Goal: Download file/media

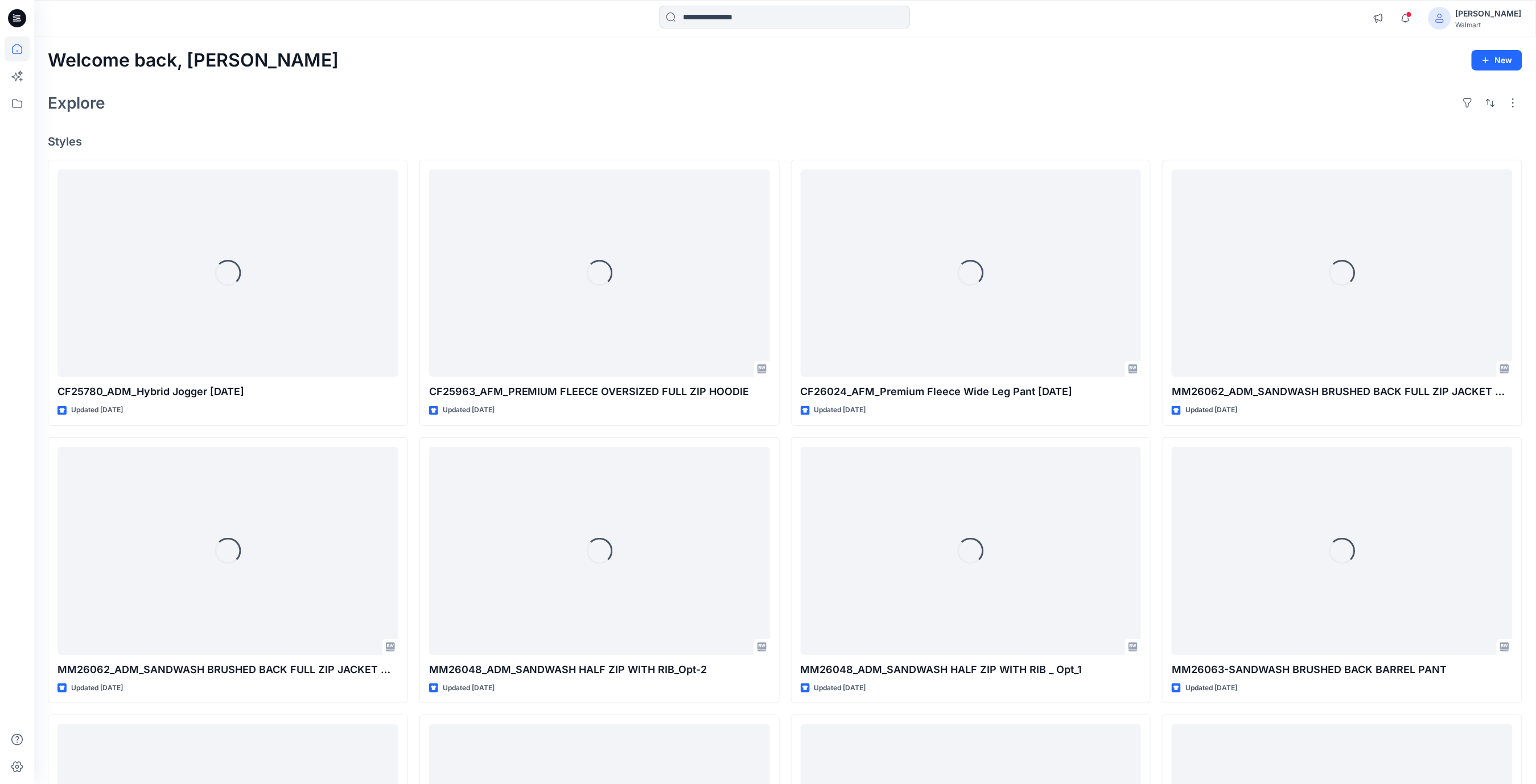
click at [687, 20] on input at bounding box center [784, 17] width 250 height 23
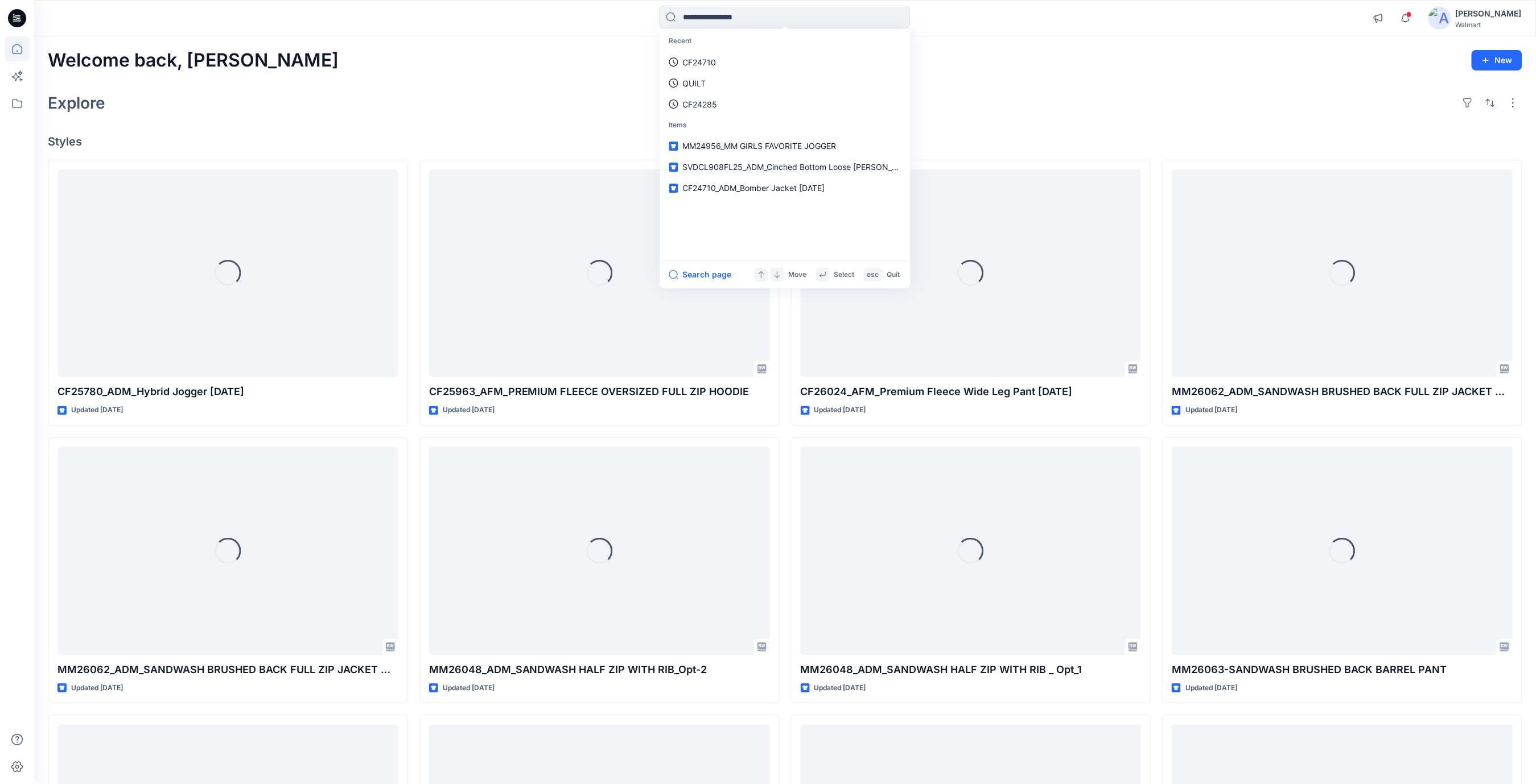
paste input "**********"
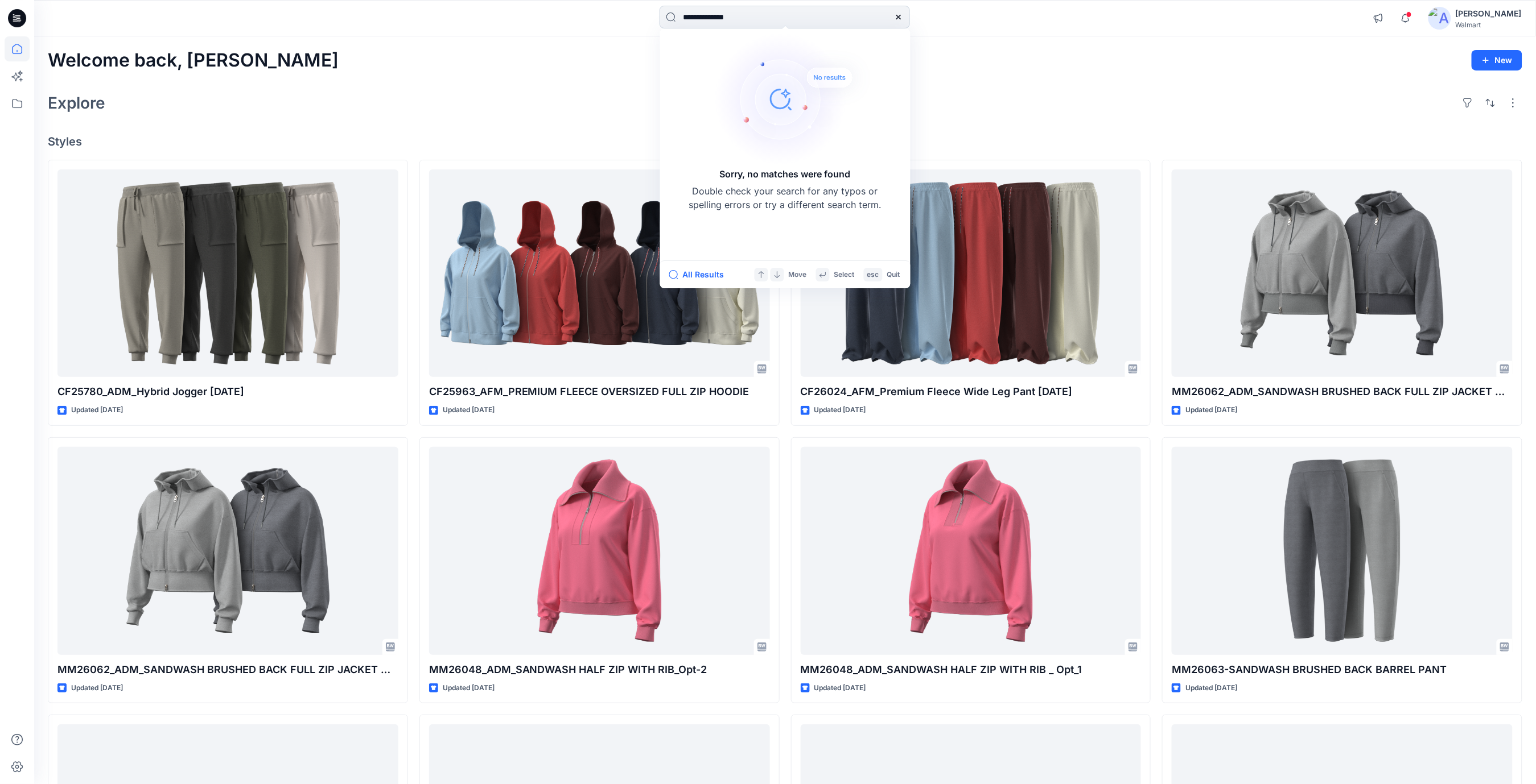
click at [790, 19] on input "**********" at bounding box center [784, 17] width 250 height 23
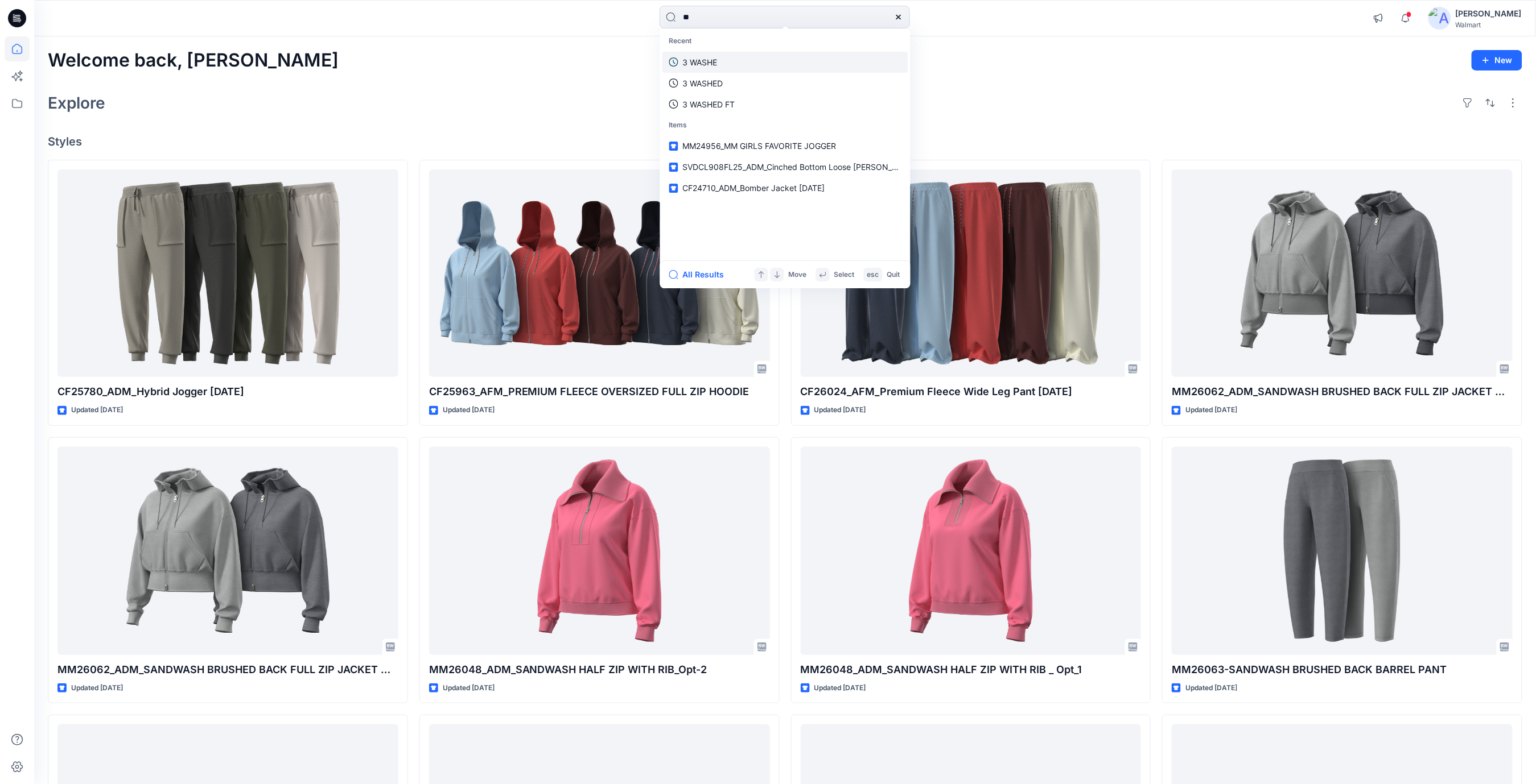
type input "*"
click at [759, 61] on link "3 WASHE" at bounding box center [785, 62] width 246 height 21
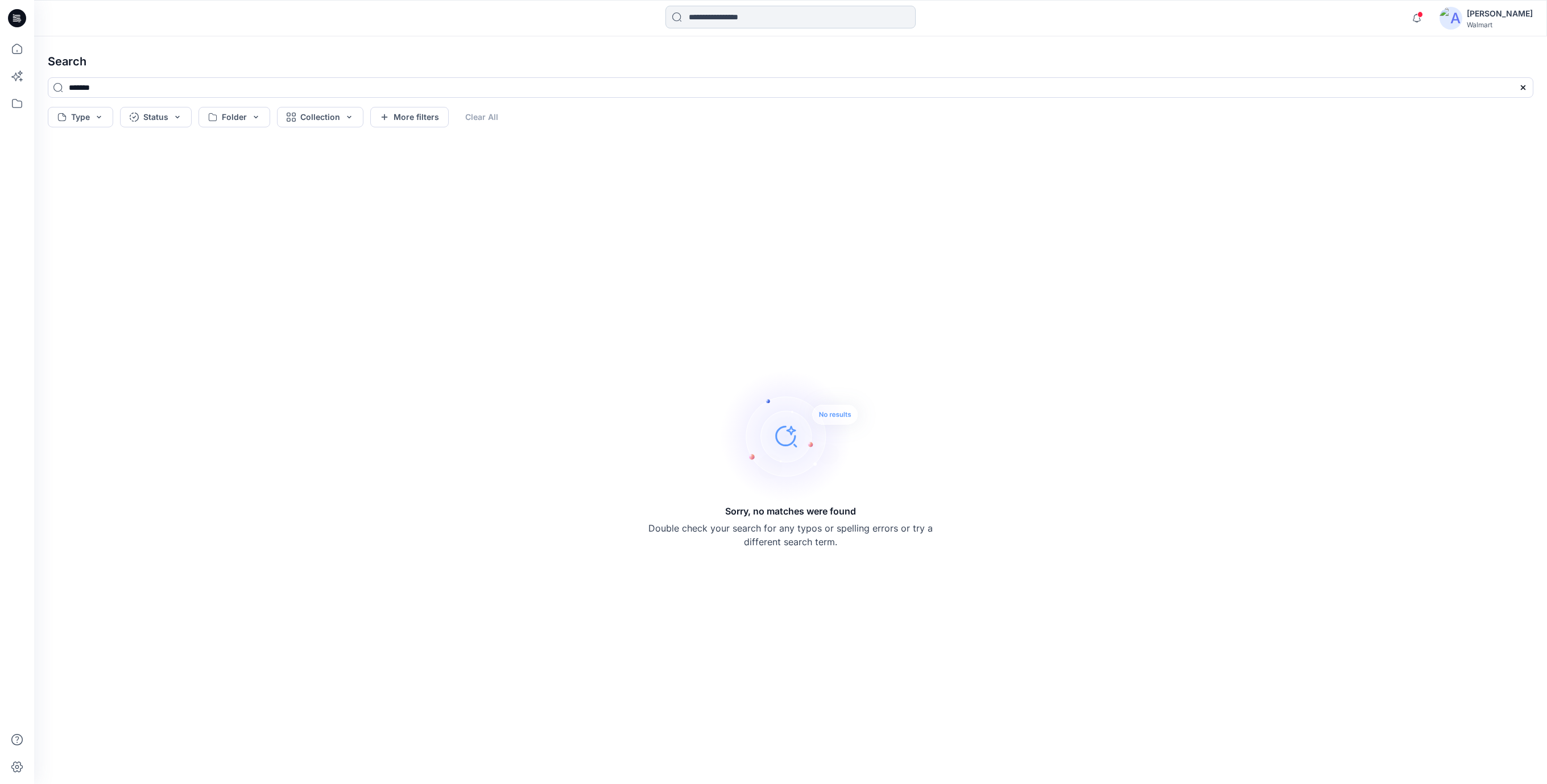
click at [749, 26] on input at bounding box center [790, 17] width 250 height 23
click at [779, 22] on input at bounding box center [790, 17] width 250 height 23
click at [777, 14] on input at bounding box center [790, 17] width 250 height 23
paste input "********"
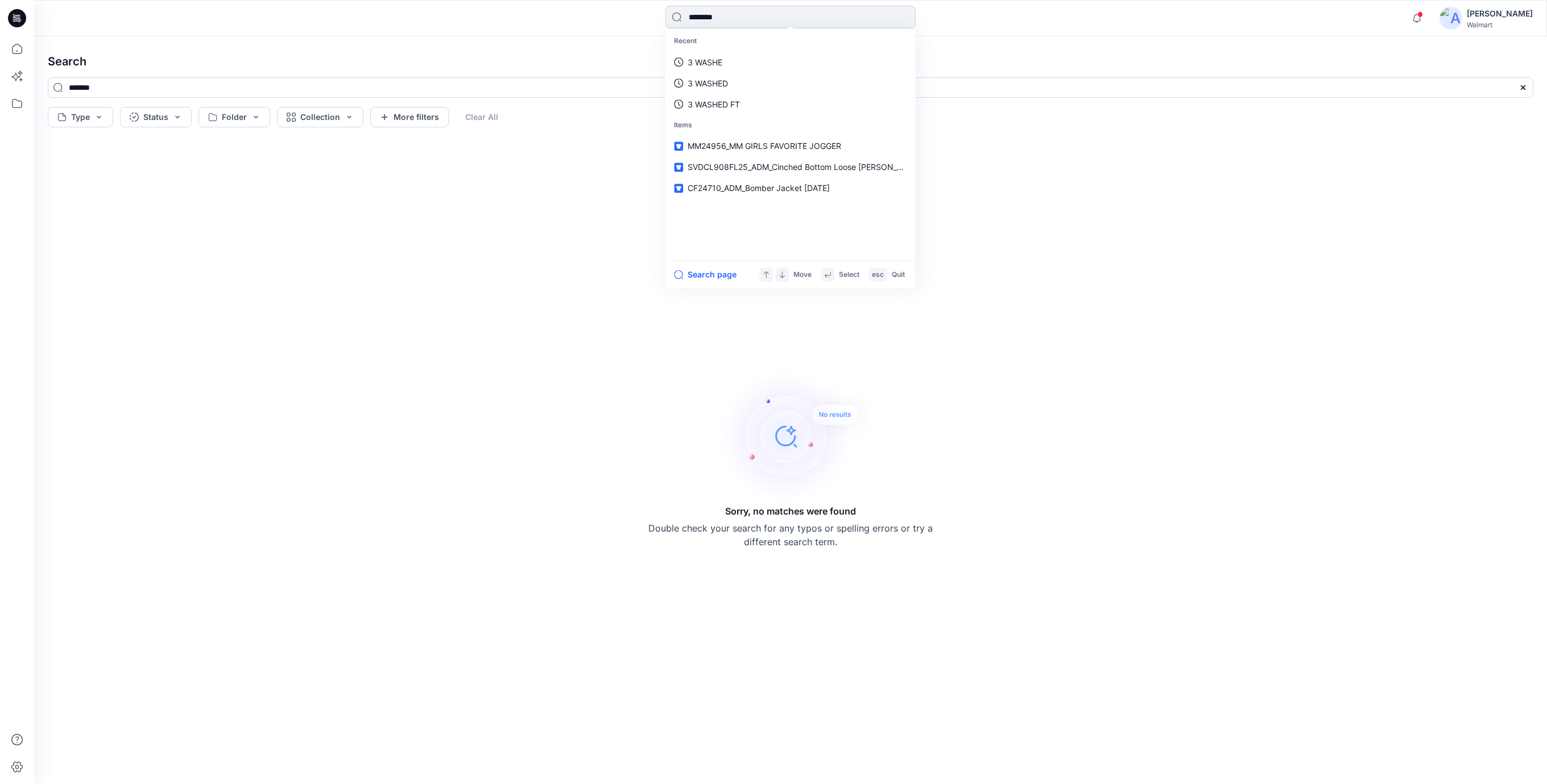
type input "********"
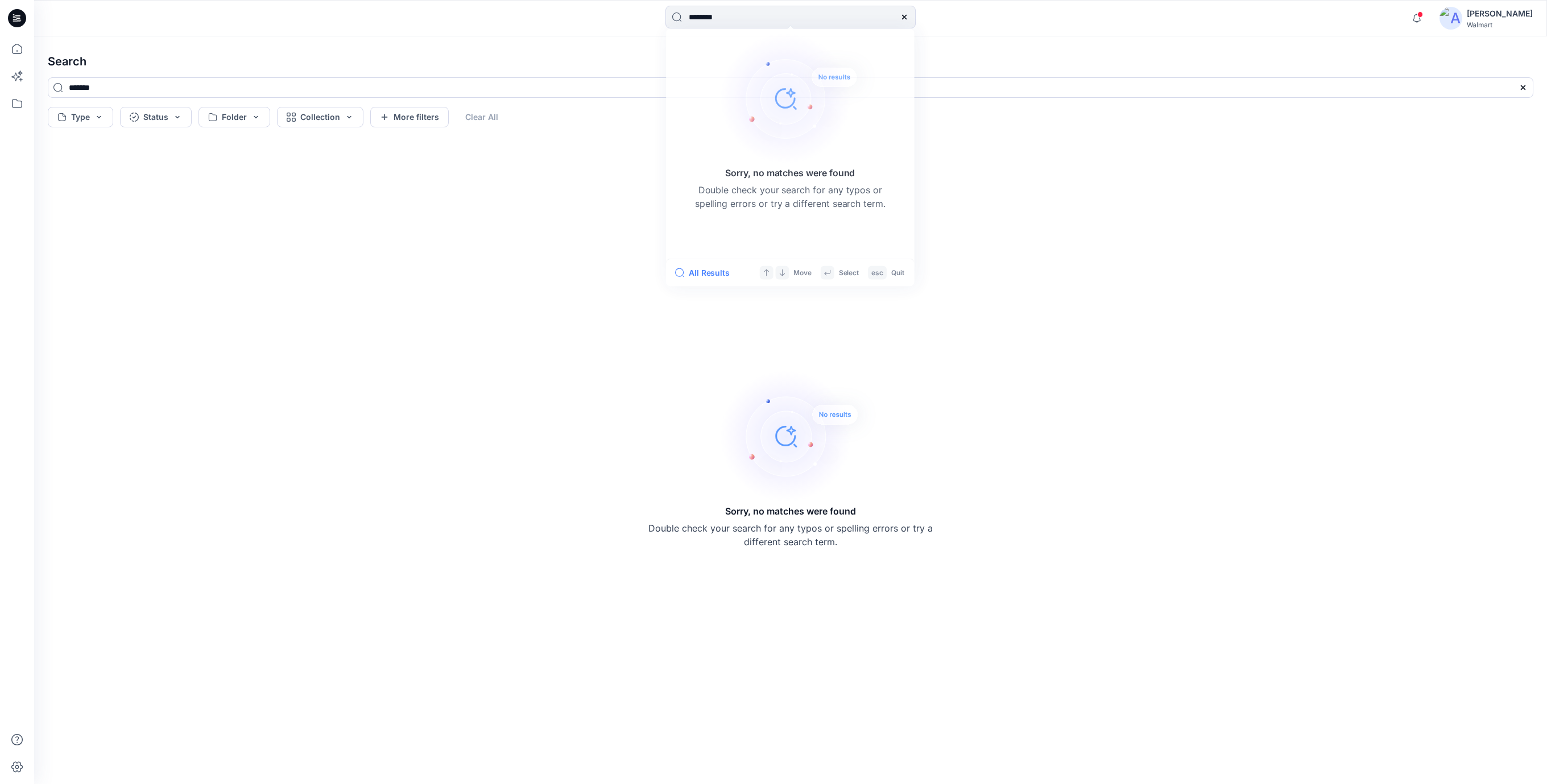
click at [16, 16] on icon at bounding box center [17, 18] width 18 height 18
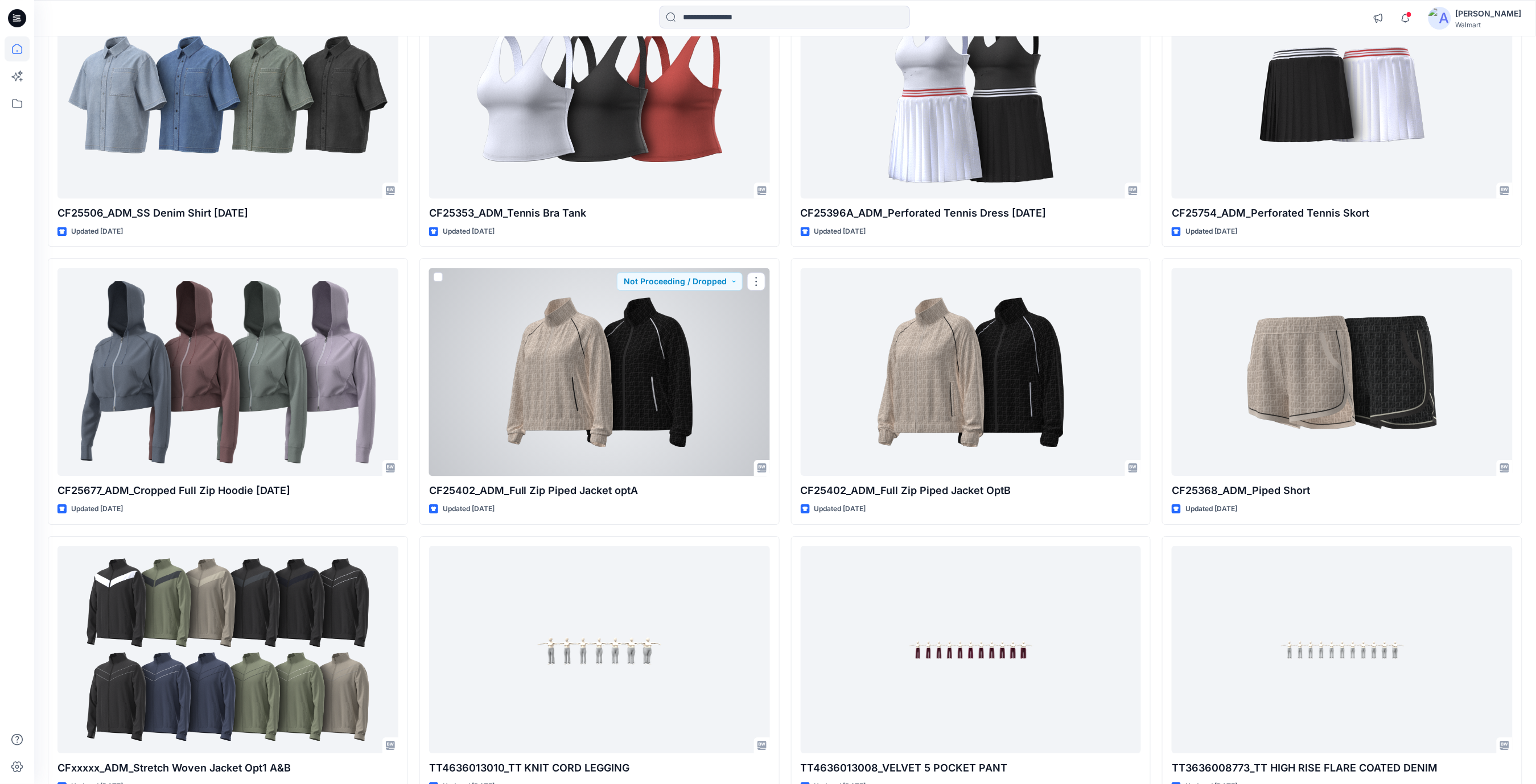
scroll to position [9950, 0]
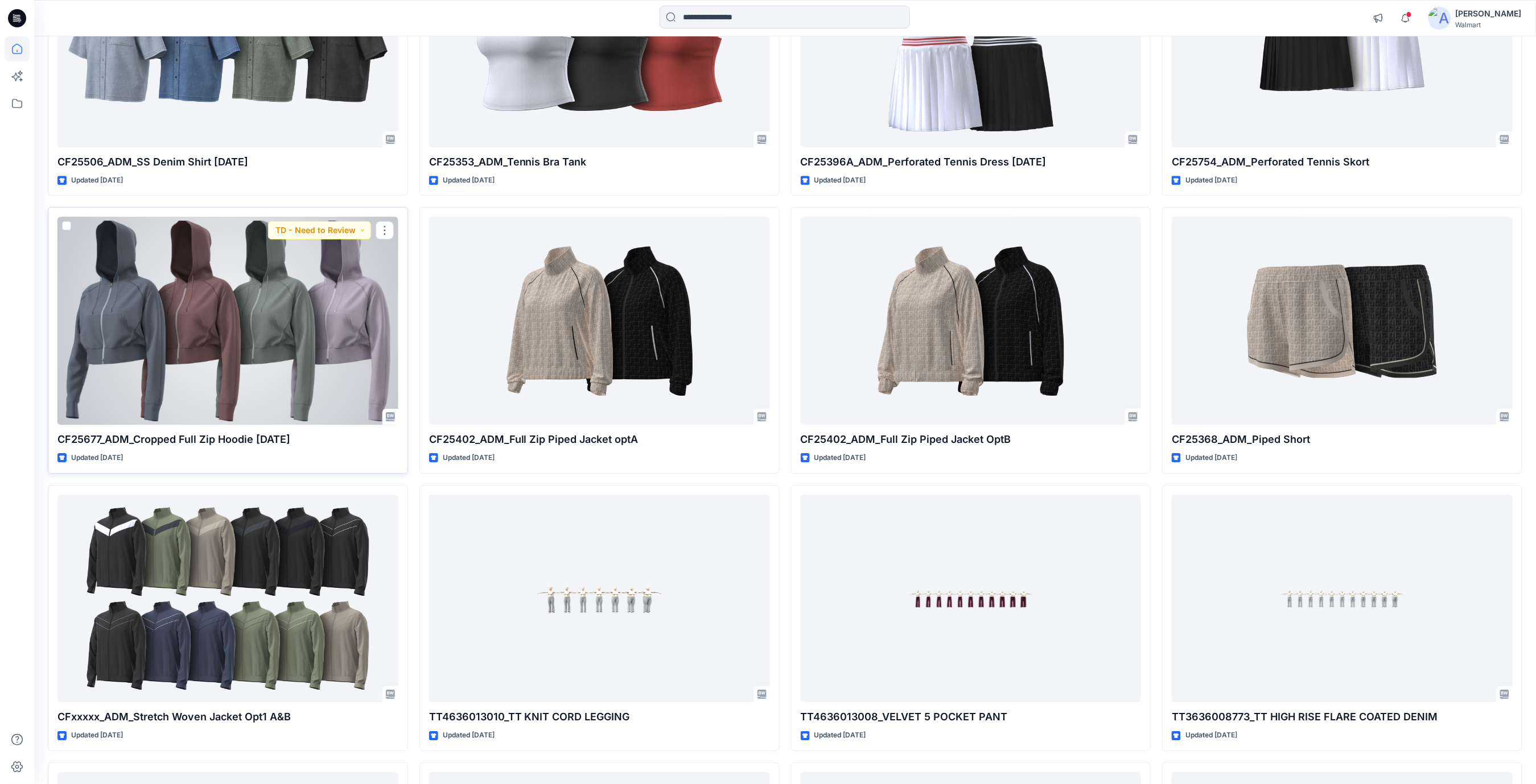
click at [282, 360] on div at bounding box center [228, 321] width 341 height 208
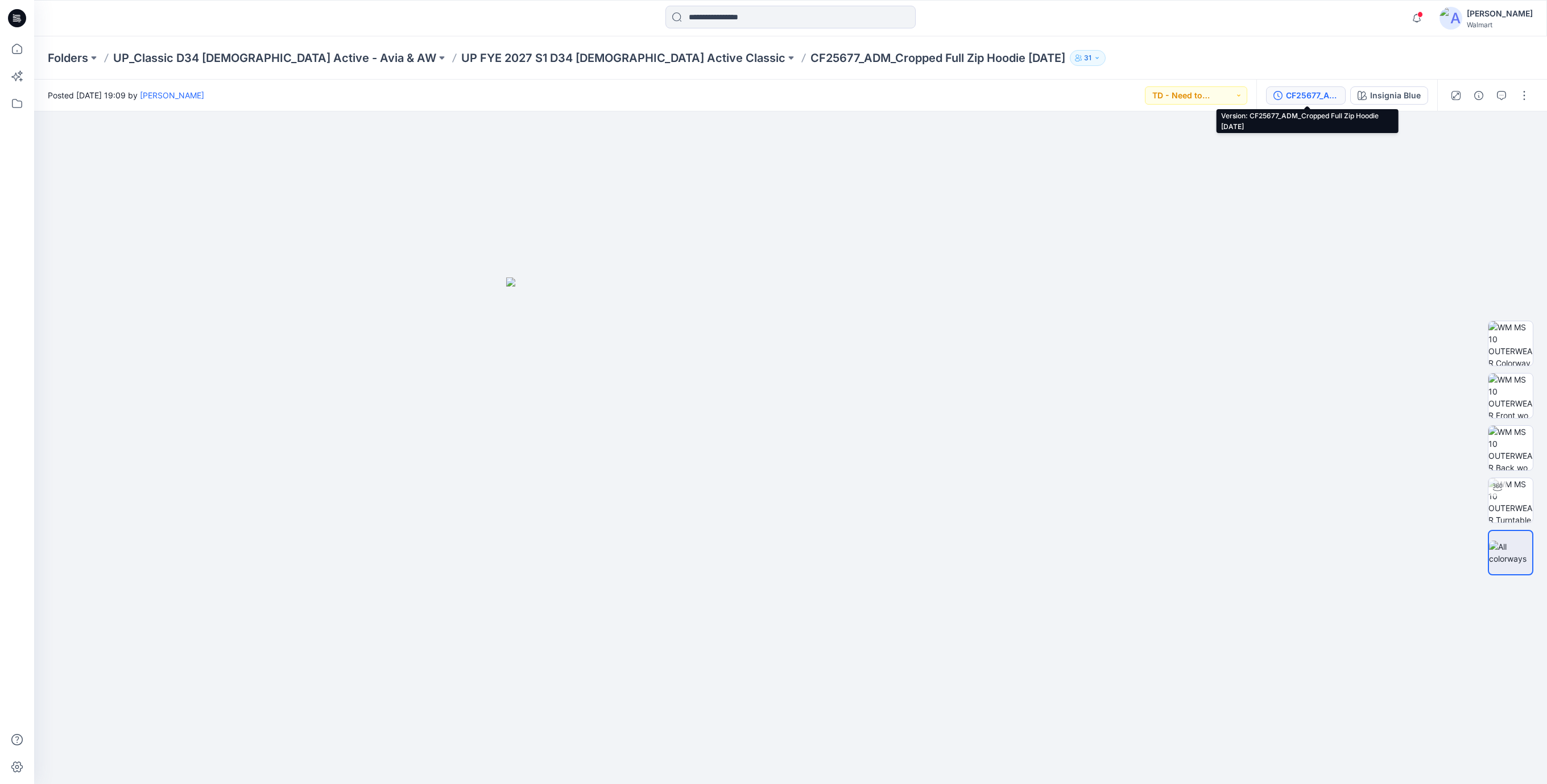
click at [1308, 101] on div "CF25677_ADM_Cropped Full Zip Hoodie 08JUL25" at bounding box center [1312, 95] width 53 height 12
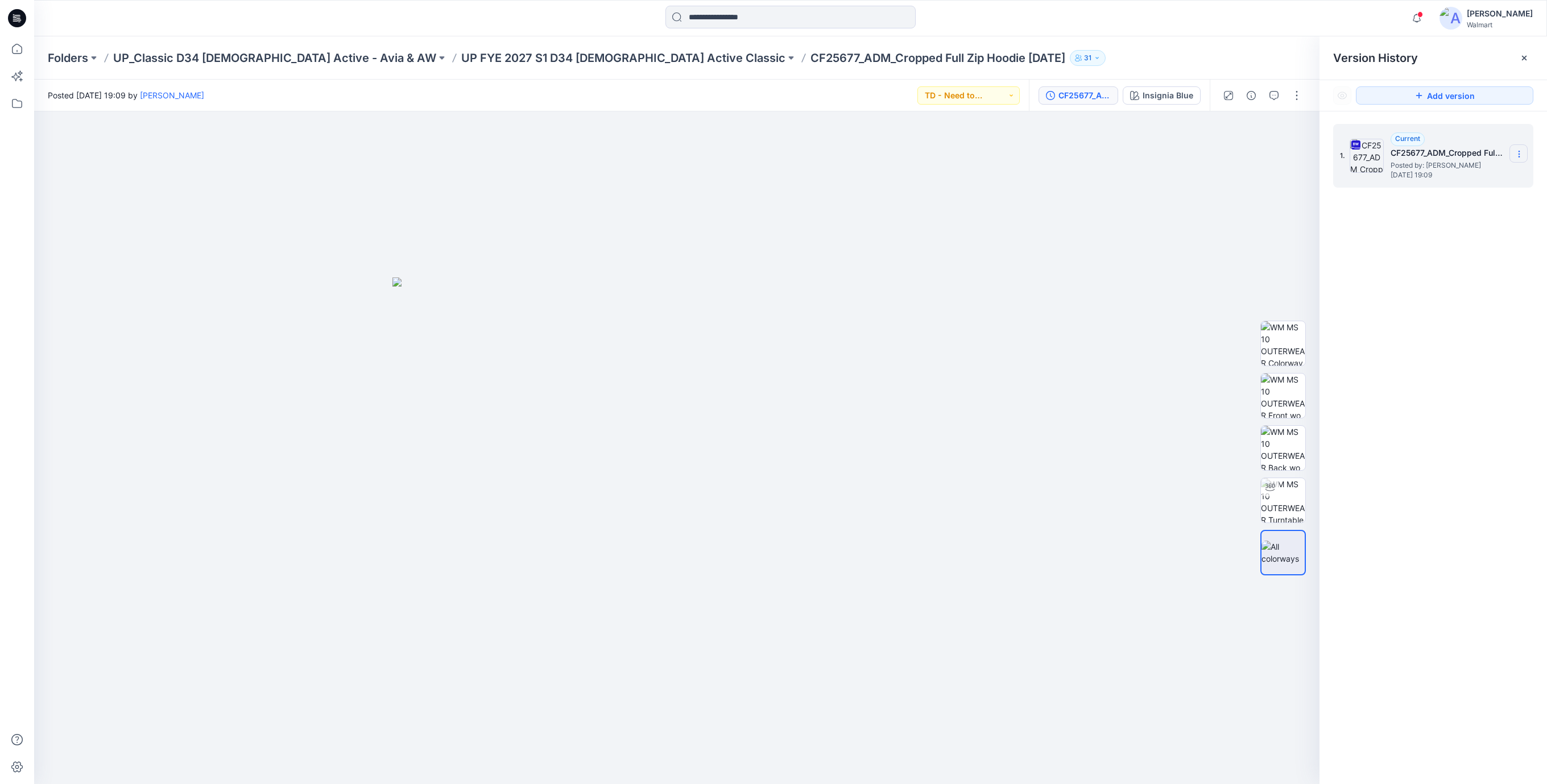
click at [1519, 155] on icon at bounding box center [1519, 154] width 9 height 9
click at [1454, 176] on span "Download Source BW File" at bounding box center [1461, 177] width 95 height 14
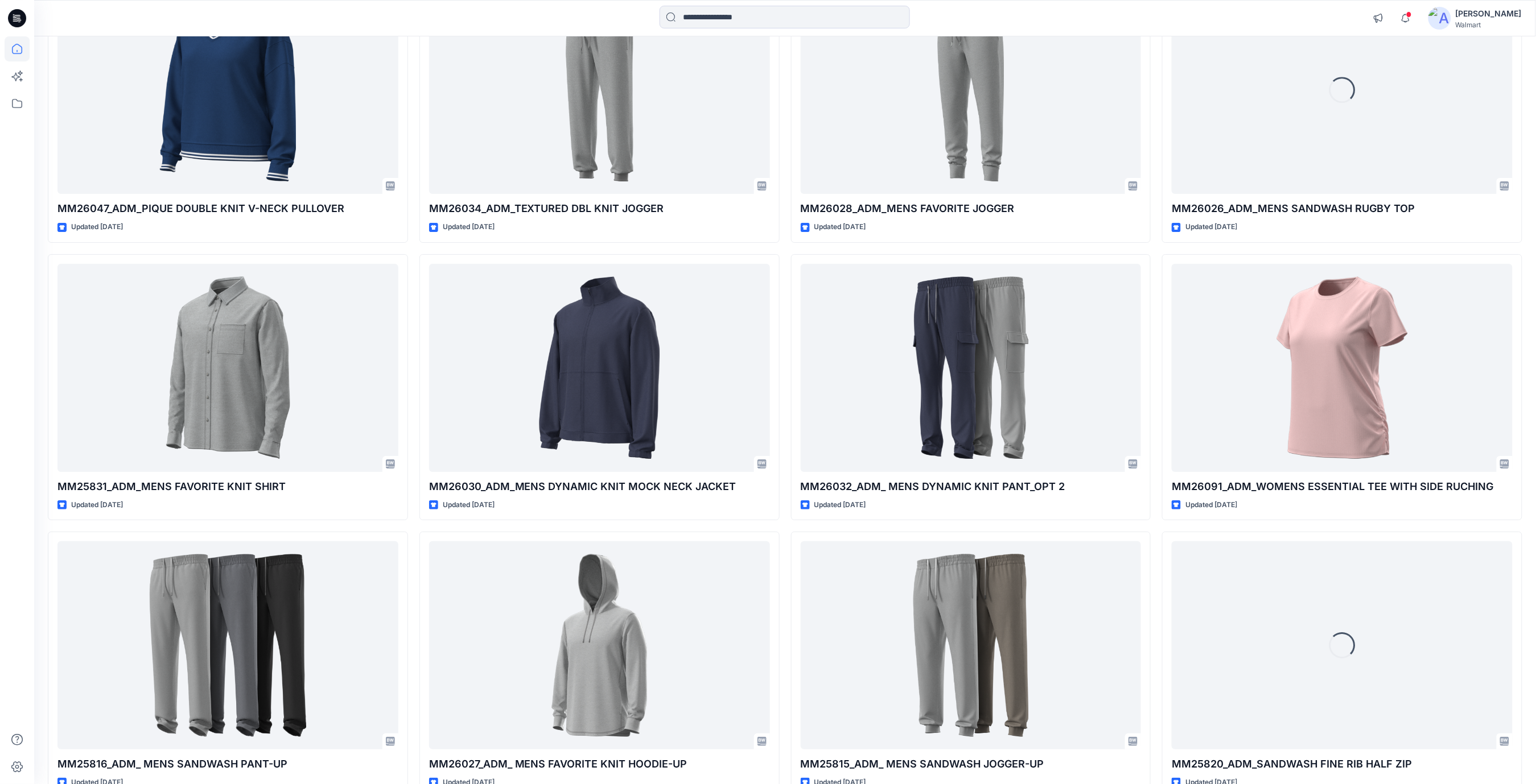
scroll to position [1918, 0]
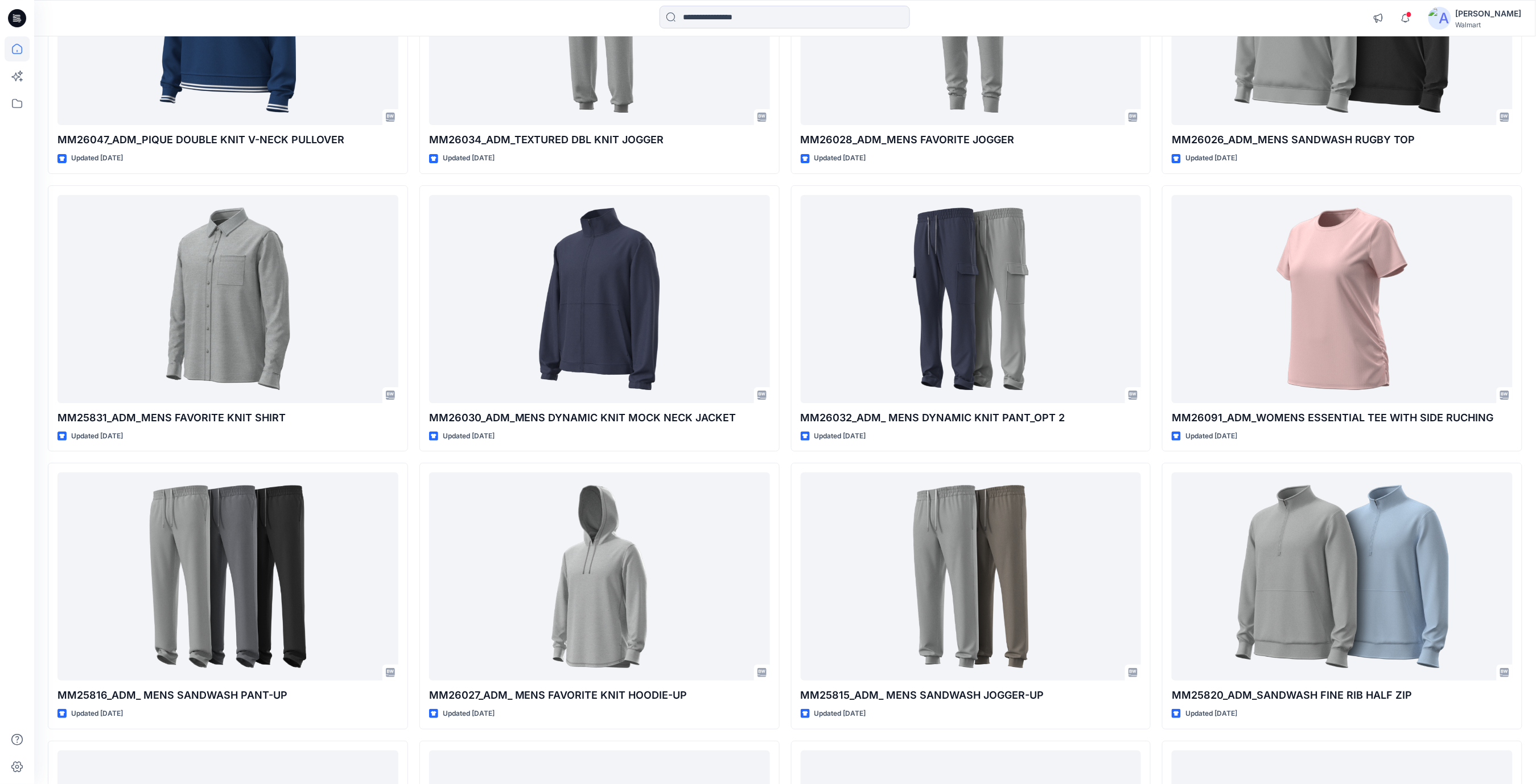
drag, startPoint x: 991, startPoint y: 11, endPoint x: 906, endPoint y: 28, distance: 86.7
click at [988, 15] on div at bounding box center [785, 18] width 750 height 25
click at [844, 21] on input at bounding box center [784, 17] width 250 height 23
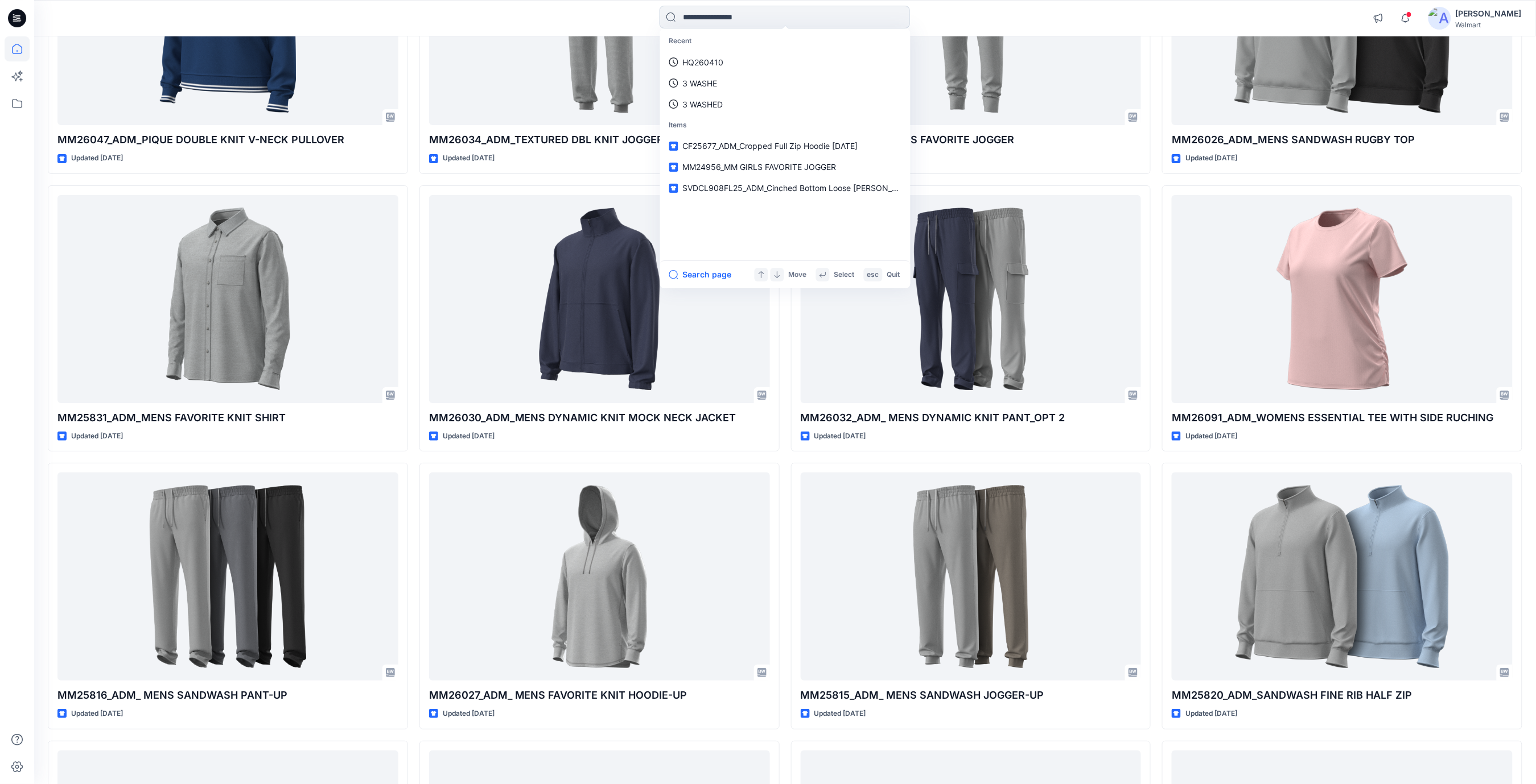
paste input "********"
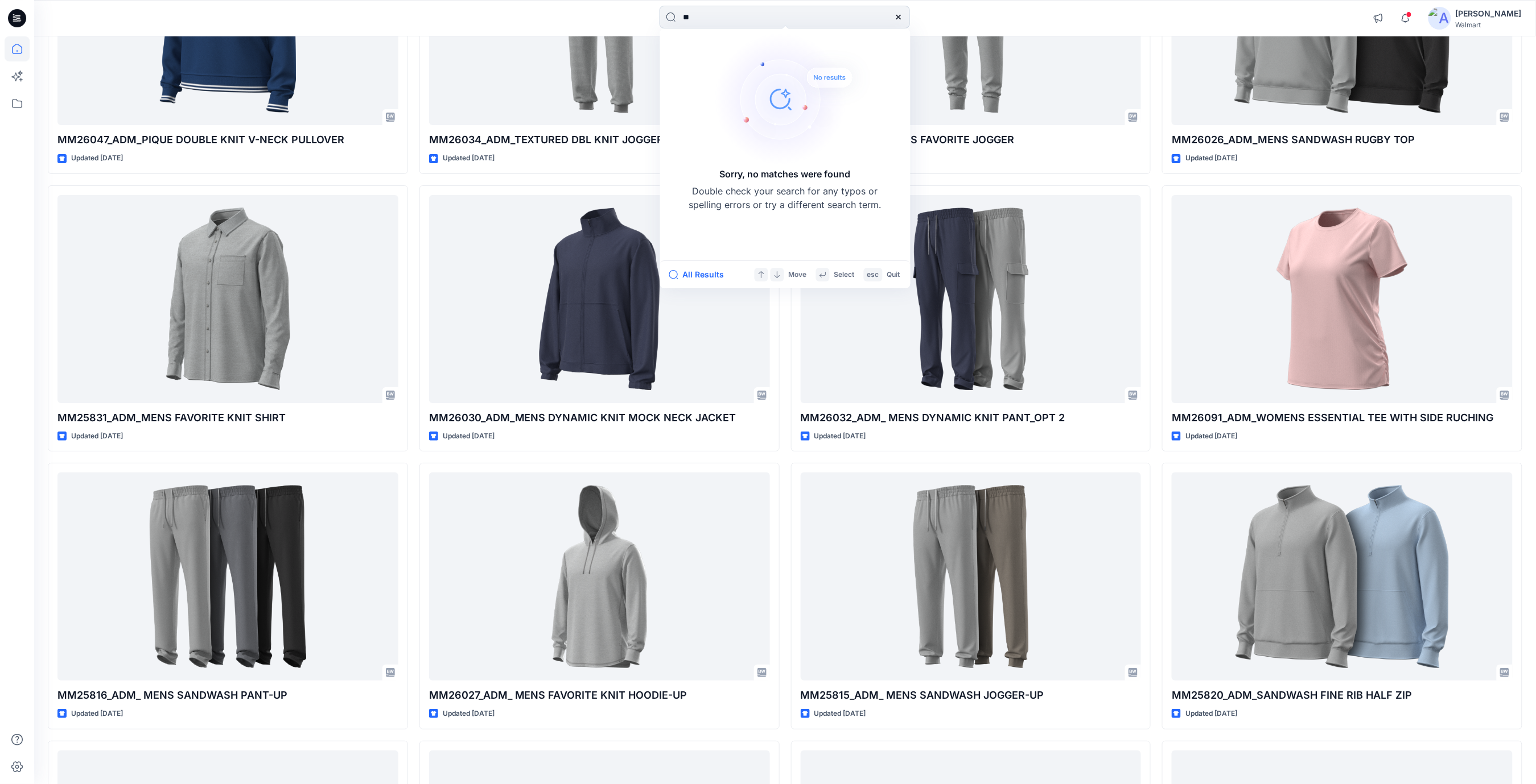
type input "*"
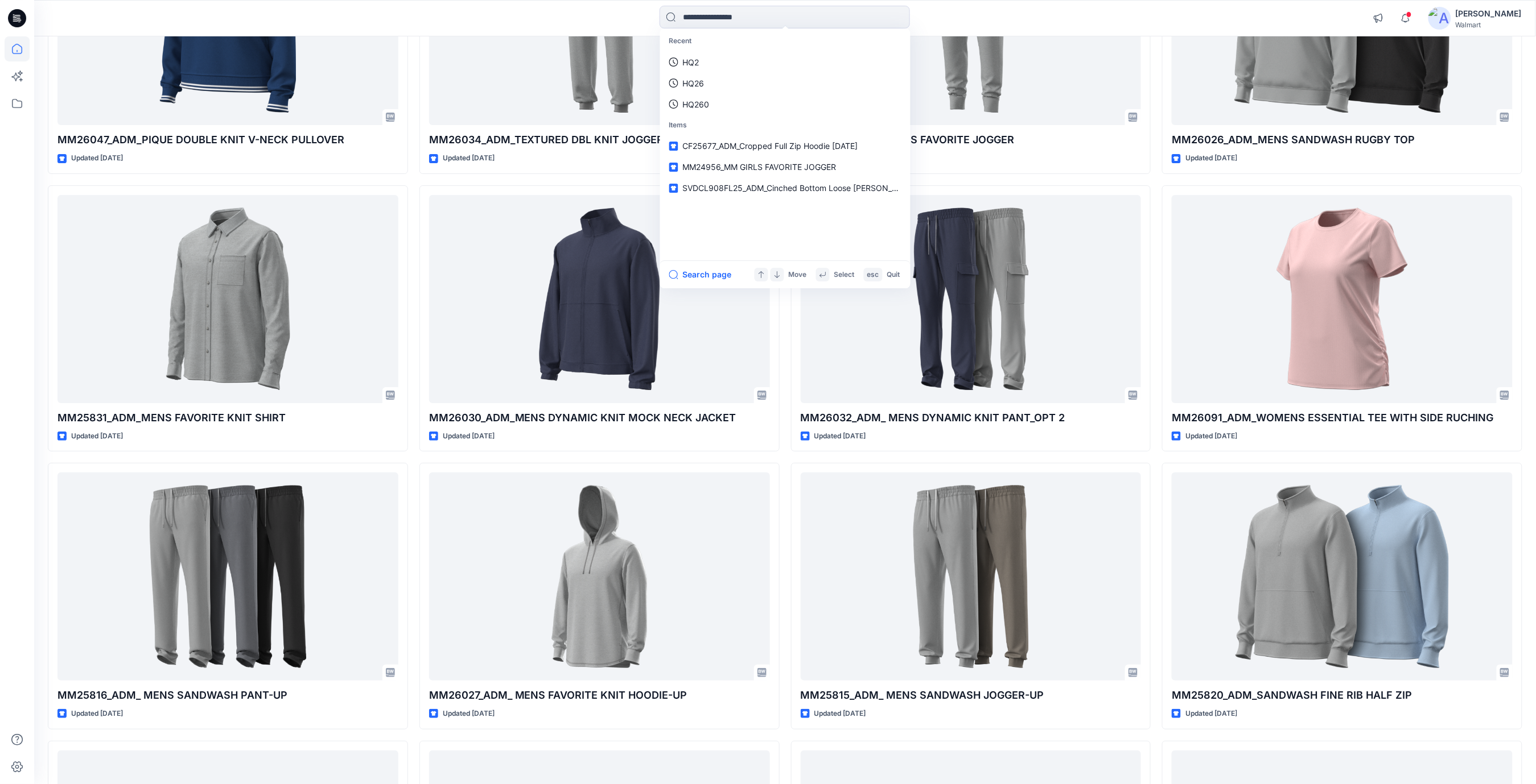
click at [1169, 19] on div "Recent HQ2 HQ26 HQ260 Items CF25677_ADM_Cropped Full Zip Hoodie 08JUL25 MM24956…" at bounding box center [784, 18] width 1501 height 25
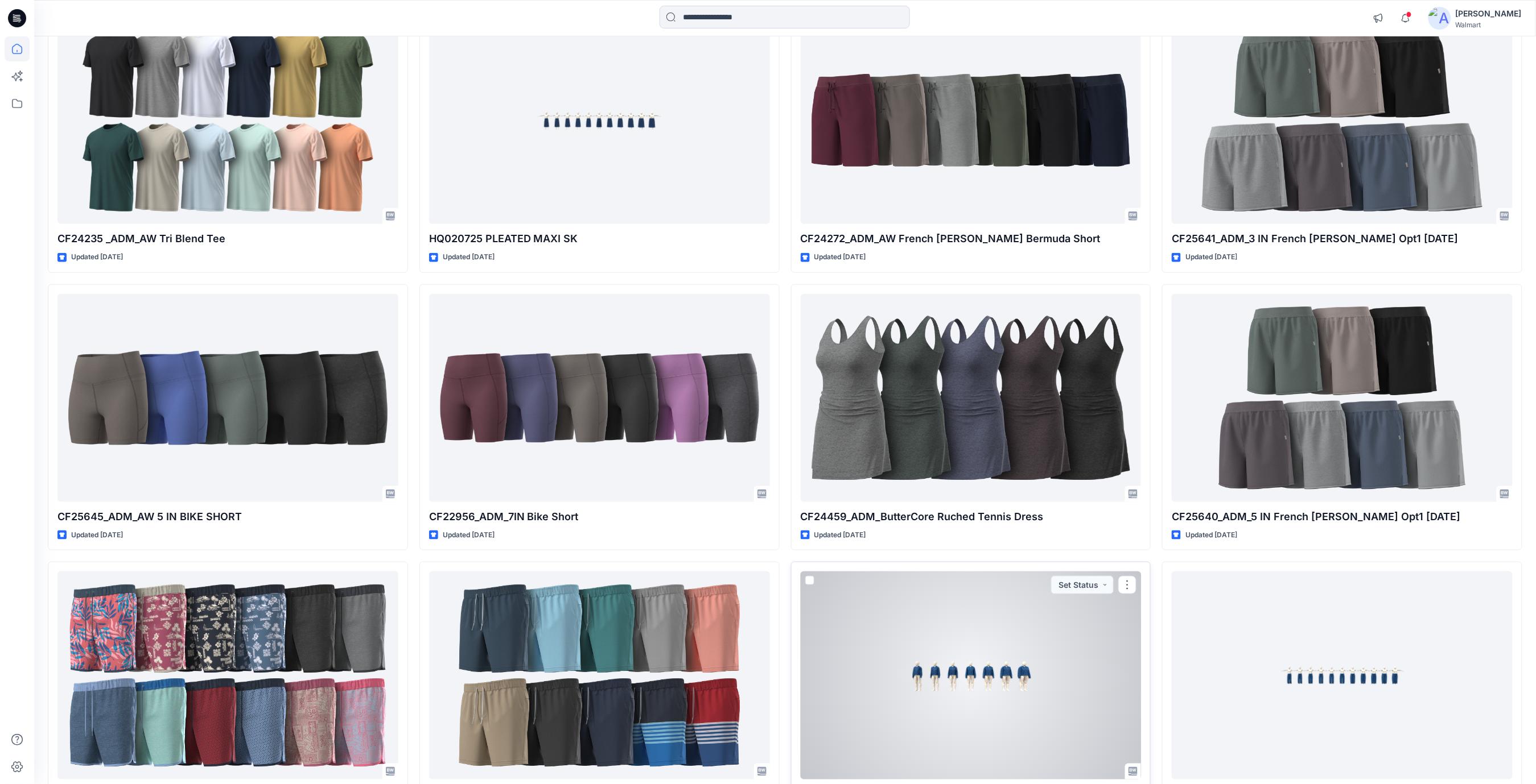
scroll to position [12905, 0]
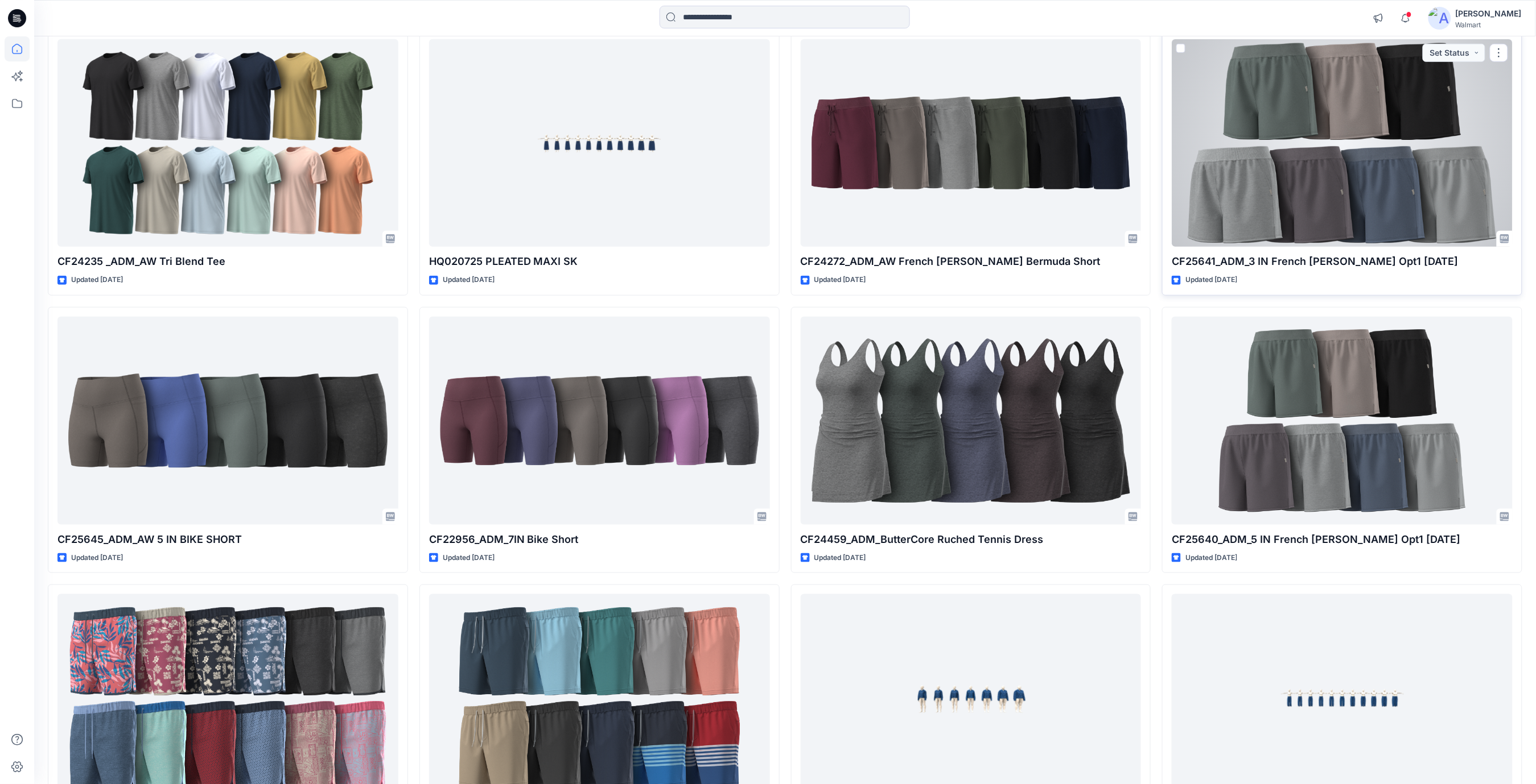
click at [1335, 208] on div at bounding box center [1342, 143] width 341 height 208
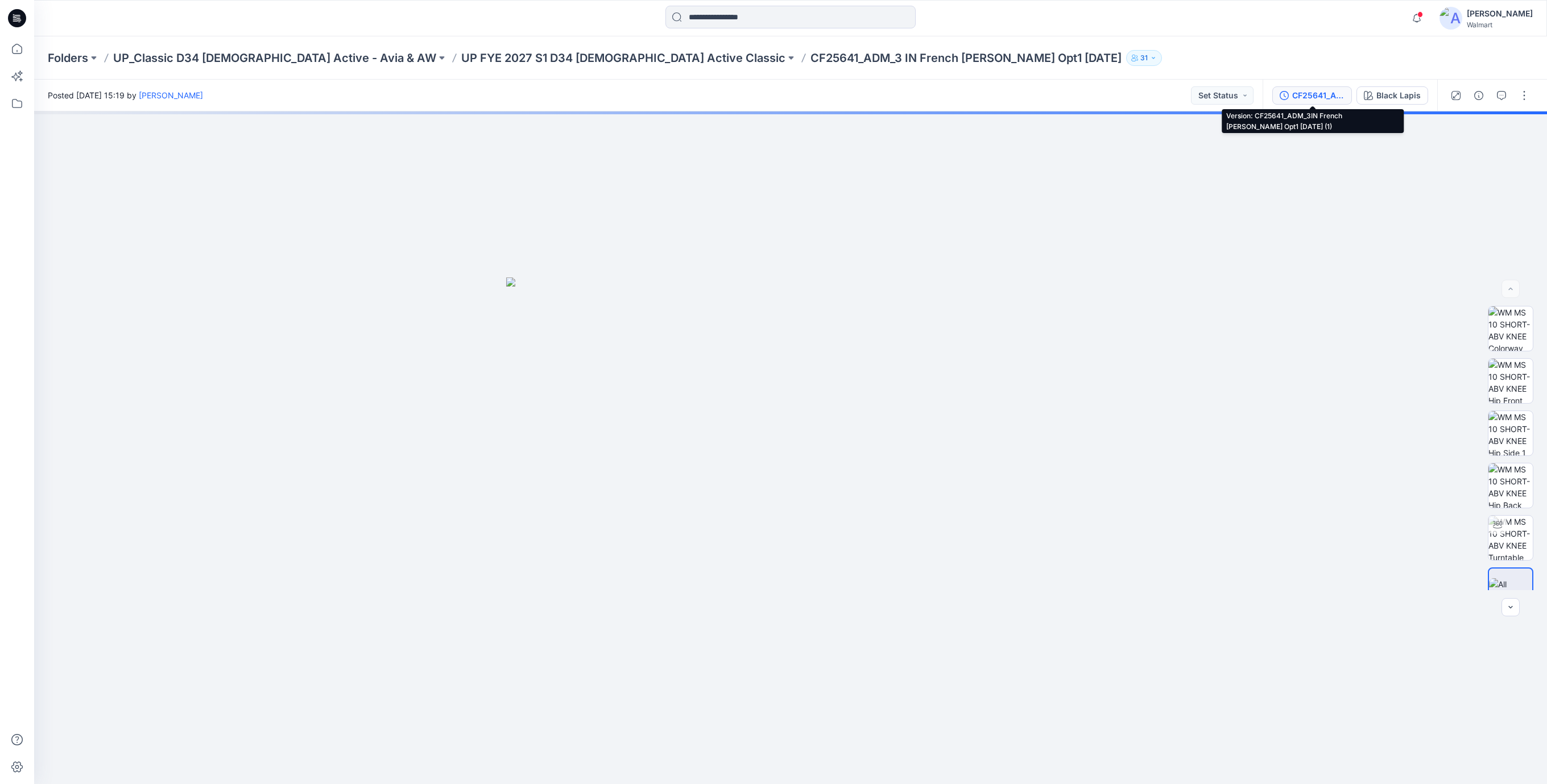
click at [1313, 95] on div "CF25641_ADM_3IN French Terry Short Opt1 10MAY25 (1)" at bounding box center [1318, 95] width 53 height 12
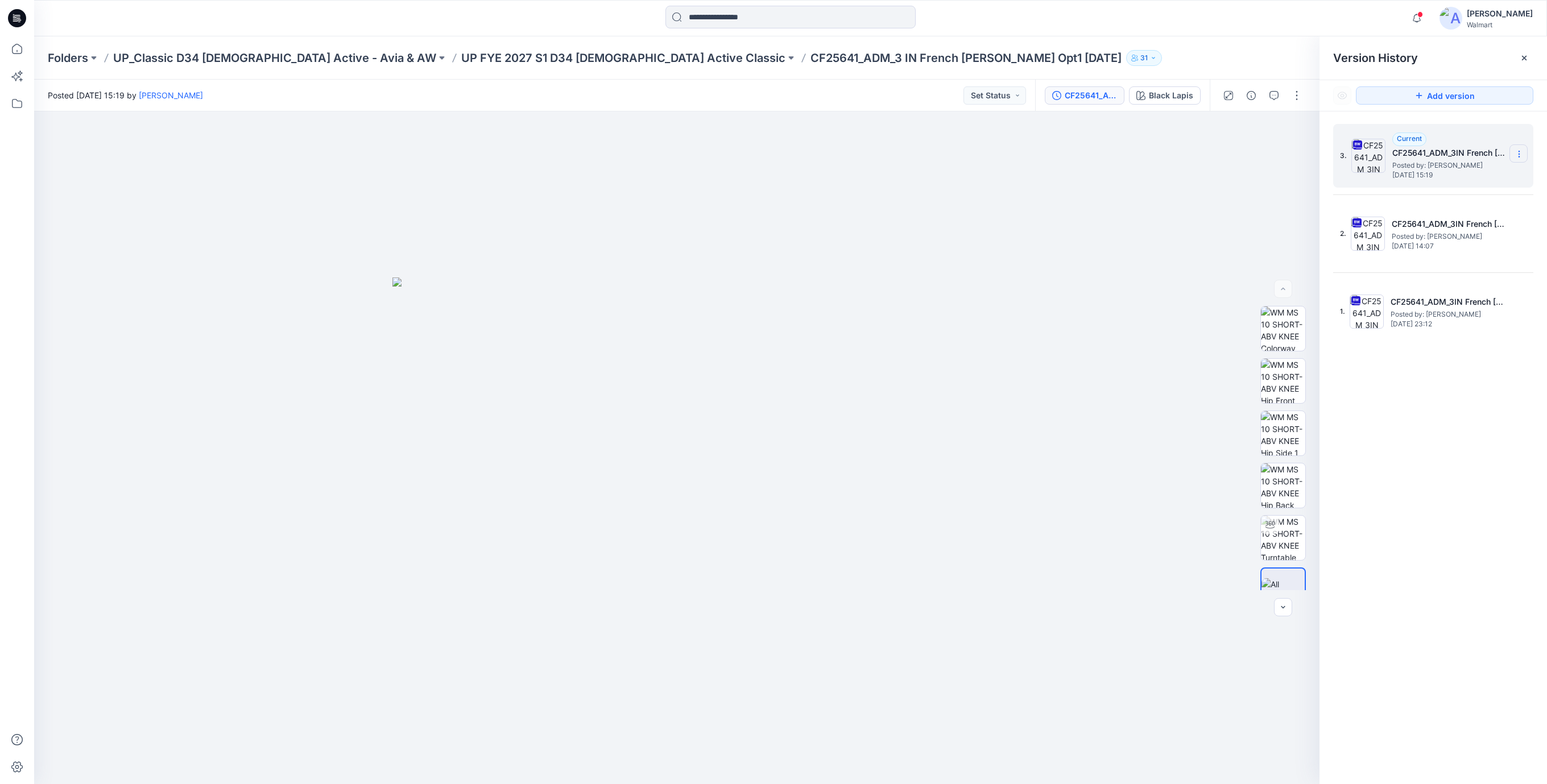
click at [1519, 154] on icon at bounding box center [1519, 154] width 1 height 1
click at [1472, 181] on span "Download Source BW File" at bounding box center [1461, 177] width 95 height 14
click at [551, 112] on div at bounding box center [676, 447] width 1285 height 673
click at [1022, 167] on div at bounding box center [676, 447] width 1285 height 673
